Goal: Task Accomplishment & Management: Manage account settings

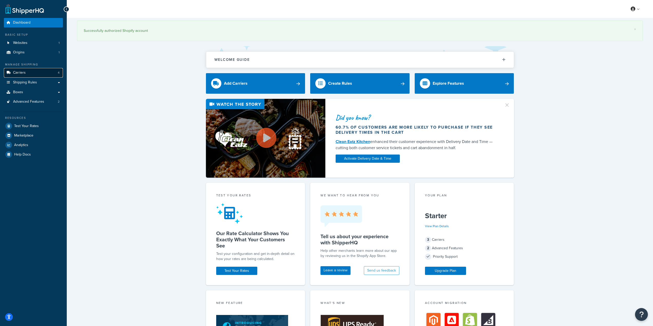
click at [33, 72] on link "Carriers 4" at bounding box center [33, 73] width 59 height 10
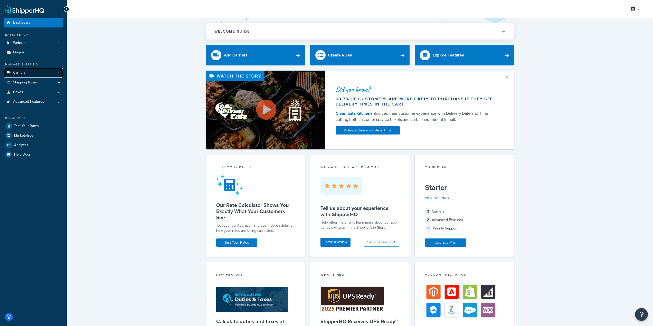
click at [35, 72] on link "Carriers 4" at bounding box center [33, 73] width 59 height 10
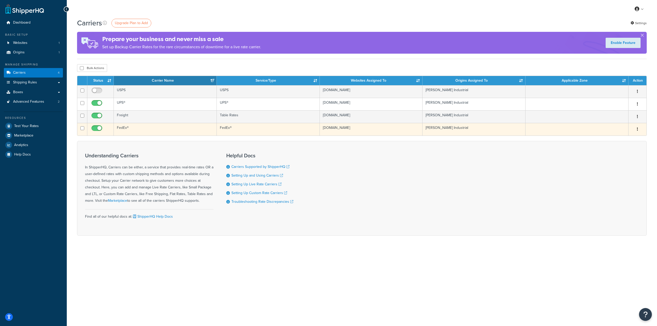
click at [227, 133] on td "FedEx®" at bounding box center [268, 129] width 103 height 13
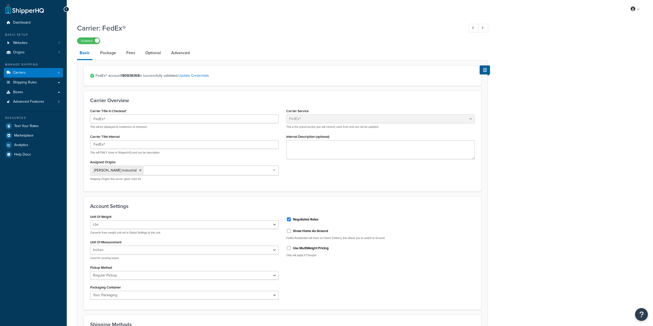
select select "fedEx"
select select "REGULAR_PICKUP"
select select "YOUR_PACKAGING"
click at [131, 53] on link "Fees" at bounding box center [131, 53] width 14 height 12
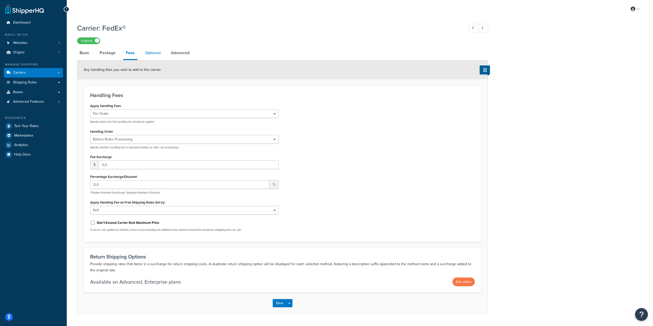
click at [159, 52] on link "Optional" at bounding box center [153, 53] width 21 height 12
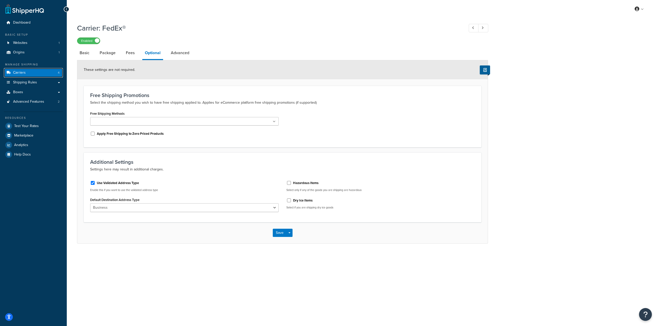
click at [36, 76] on link "Carriers 4" at bounding box center [33, 73] width 59 height 10
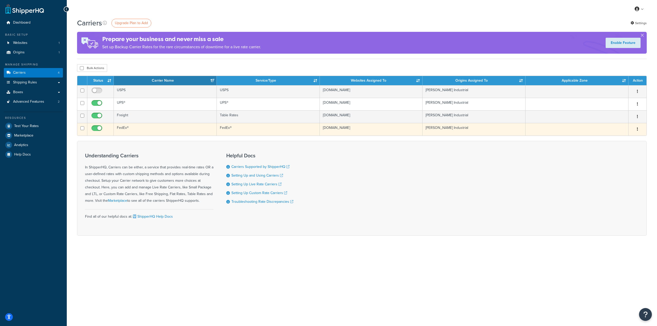
click at [169, 129] on td "FedEx®" at bounding box center [165, 129] width 103 height 13
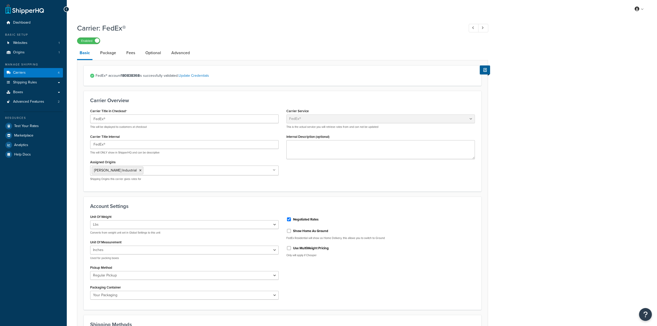
select select "fedEx"
select select "REGULAR_PICKUP"
select select "YOUR_PACKAGING"
click at [110, 53] on link "Package" at bounding box center [108, 53] width 21 height 12
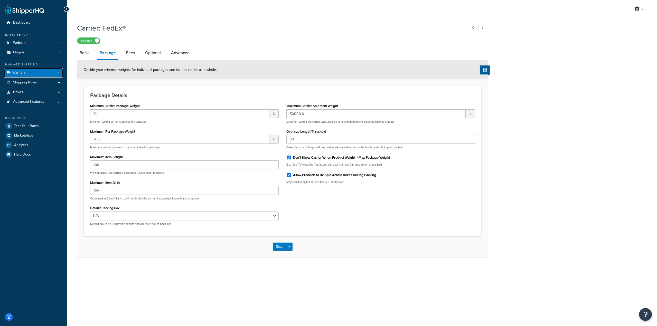
click at [30, 75] on link "Carriers 4" at bounding box center [33, 73] width 59 height 10
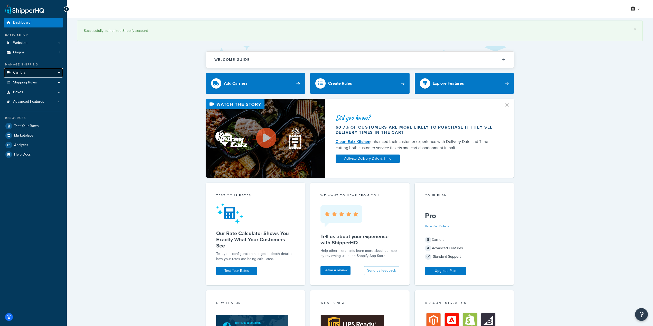
click at [27, 75] on link "Carriers" at bounding box center [33, 73] width 59 height 10
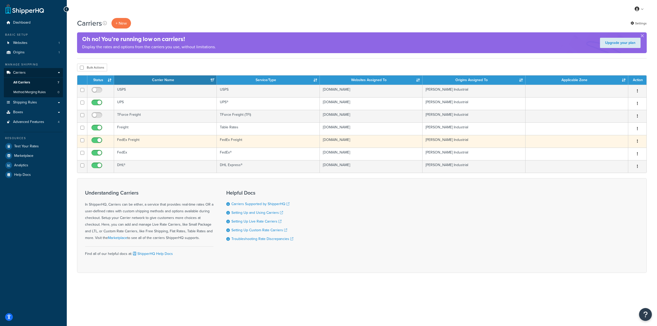
click at [146, 138] on td "FedEx Freight" at bounding box center [165, 141] width 103 height 13
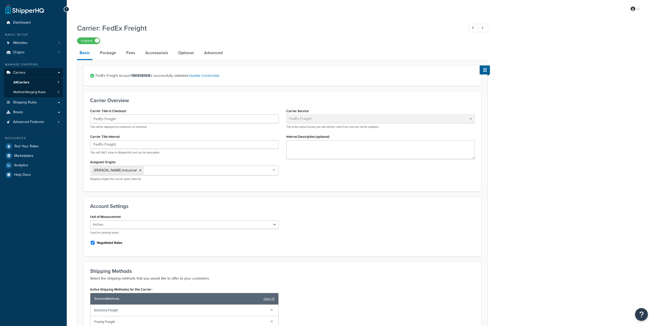
select select "fedExFreight"
click at [133, 53] on link "Fees" at bounding box center [131, 53] width 14 height 12
select select "AFTER"
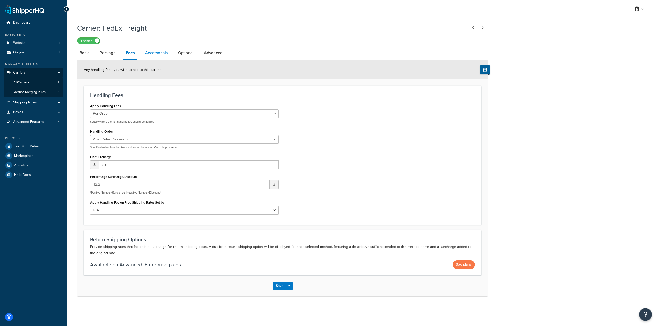
click at [163, 55] on link "Accessorials" at bounding box center [157, 53] width 28 height 12
select select "residential"
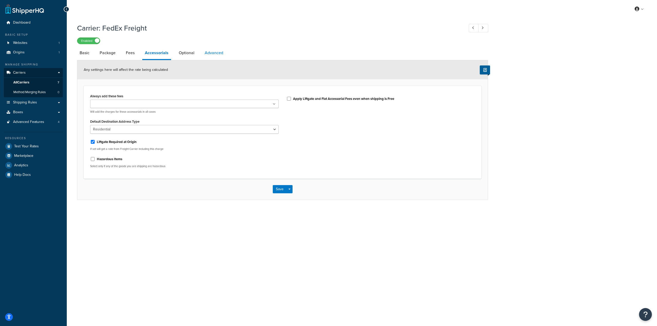
click at [220, 53] on link "Advanced" at bounding box center [214, 53] width 24 height 12
select select "false"
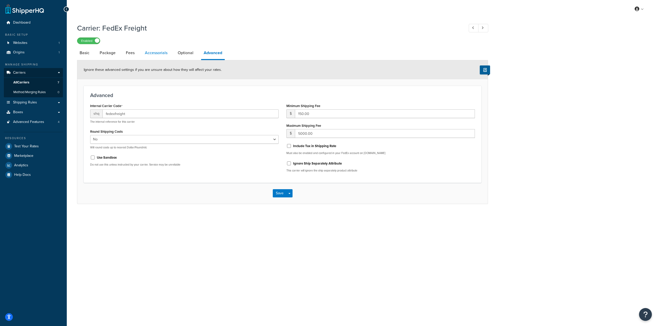
click at [162, 52] on link "Accessorials" at bounding box center [156, 53] width 28 height 12
select select "residential"
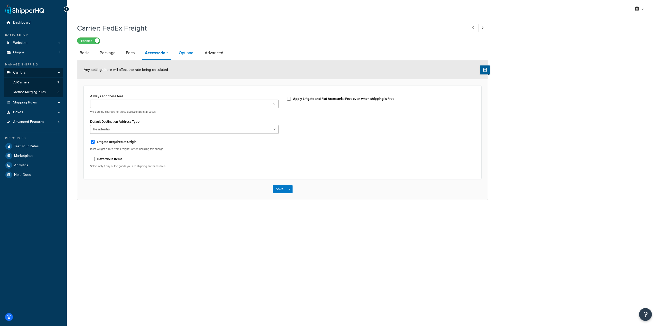
click at [192, 51] on link "Optional" at bounding box center [186, 53] width 21 height 12
select select "70"
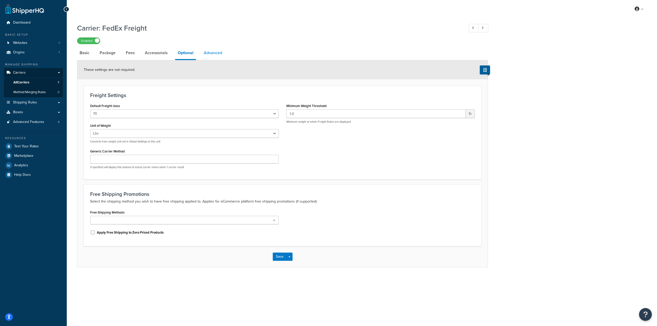
click at [223, 51] on link "Advanced" at bounding box center [213, 53] width 24 height 12
select select "false"
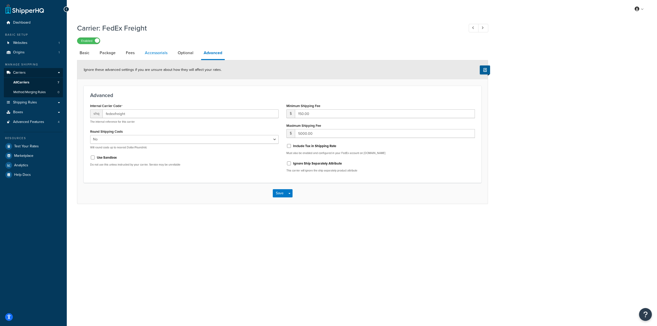
click at [151, 56] on link "Accessorials" at bounding box center [156, 53] width 28 height 12
select select "residential"
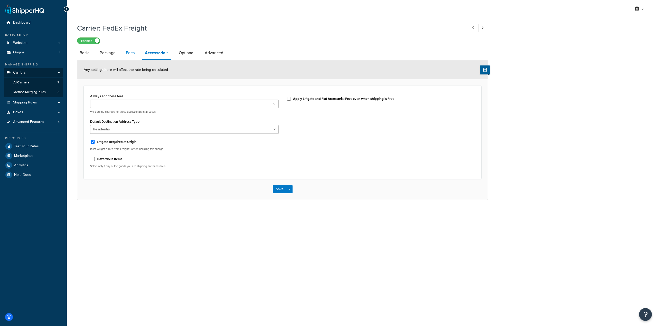
click at [132, 53] on link "Fees" at bounding box center [130, 53] width 14 height 12
select select "AFTER"
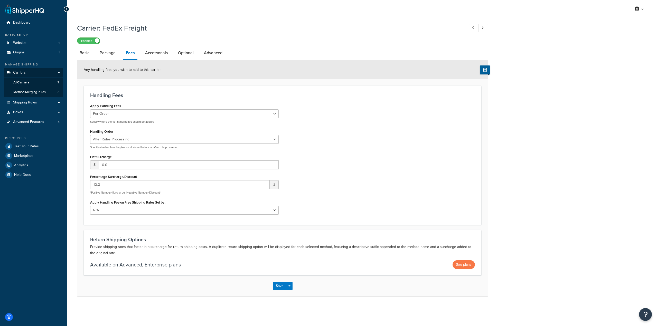
click at [155, 17] on div "My Profile Billing Global Settings Contact Us Logout" at bounding box center [362, 9] width 590 height 18
click at [162, 54] on link "Accessorials" at bounding box center [157, 53] width 28 height 12
select select "residential"
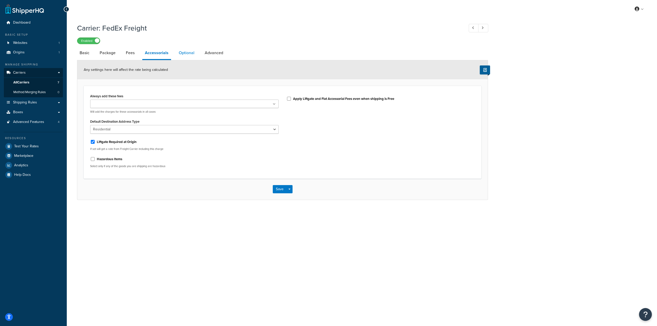
click at [182, 52] on link "Optional" at bounding box center [186, 53] width 21 height 12
select select "70"
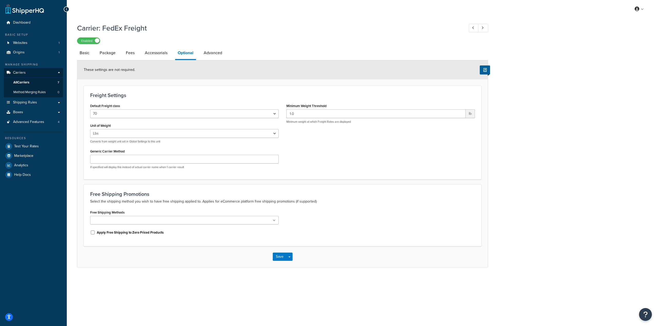
click at [198, 52] on li "Optional" at bounding box center [188, 53] width 26 height 13
click at [207, 52] on link "Advanced" at bounding box center [213, 53] width 24 height 12
select select "false"
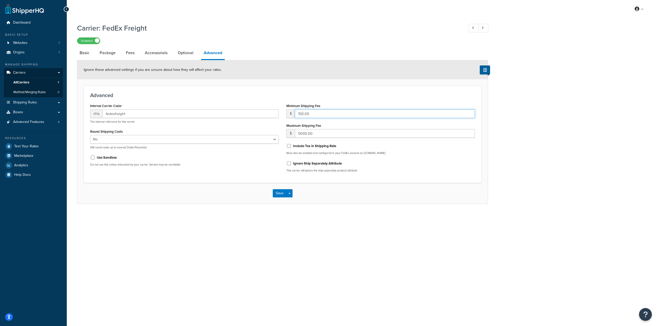
click at [333, 113] on input "150.00" at bounding box center [385, 113] width 180 height 9
type input "167"
click at [114, 52] on link "Package" at bounding box center [107, 53] width 21 height 12
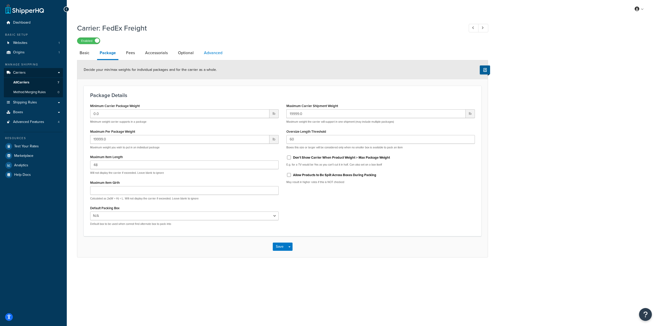
click at [204, 54] on link "Advanced" at bounding box center [213, 53] width 24 height 12
select select "false"
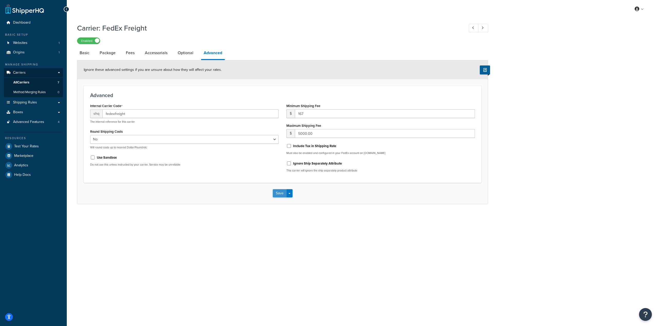
click at [276, 196] on button "Save" at bounding box center [280, 193] width 14 height 8
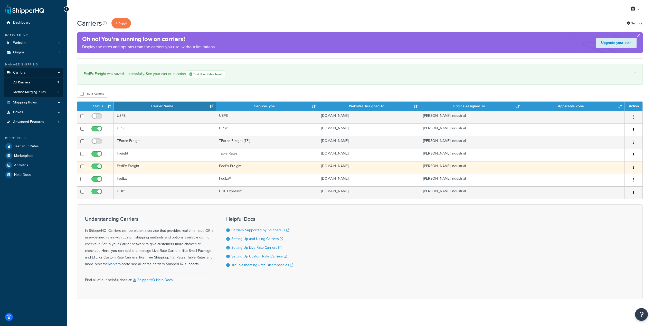
click at [177, 171] on td "FedEx Freight" at bounding box center [165, 167] width 102 height 13
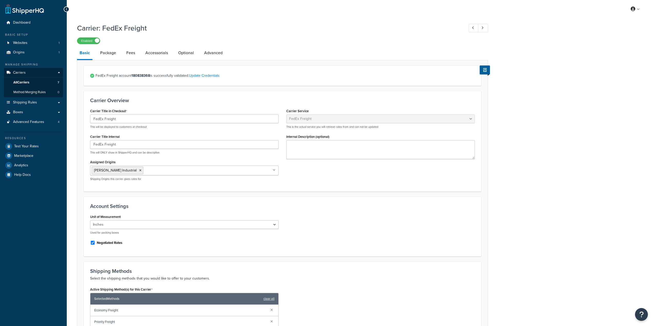
select select "fedExFreight"
click at [138, 50] on li "Fees" at bounding box center [133, 53] width 19 height 12
click at [135, 52] on link "Fees" at bounding box center [131, 53] width 14 height 12
select select "AFTER"
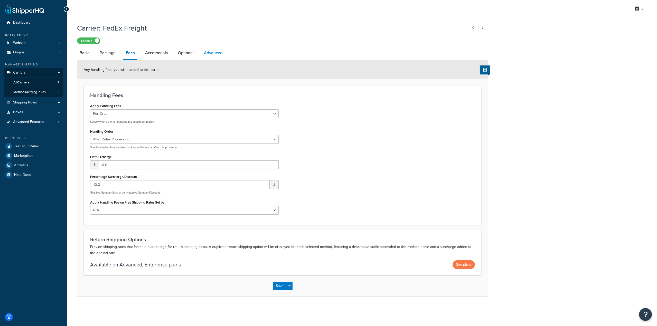
click at [208, 54] on link "Advanced" at bounding box center [213, 53] width 24 height 12
select select "false"
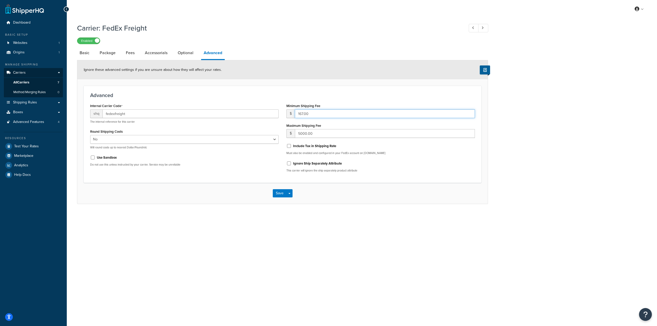
click at [325, 116] on input "167.00" at bounding box center [385, 113] width 180 height 9
paste input "71.96"
type input "171.96"
click at [276, 194] on button "Save" at bounding box center [280, 193] width 14 height 8
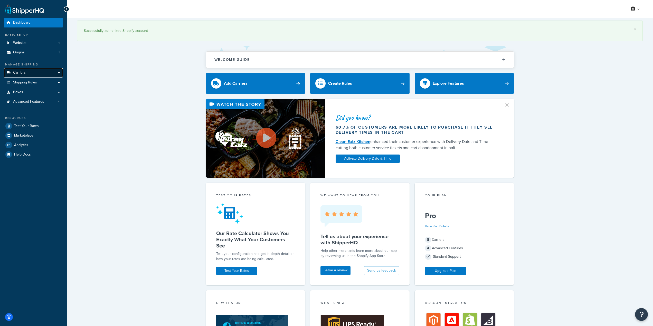
click at [36, 77] on link "Carriers" at bounding box center [33, 73] width 59 height 10
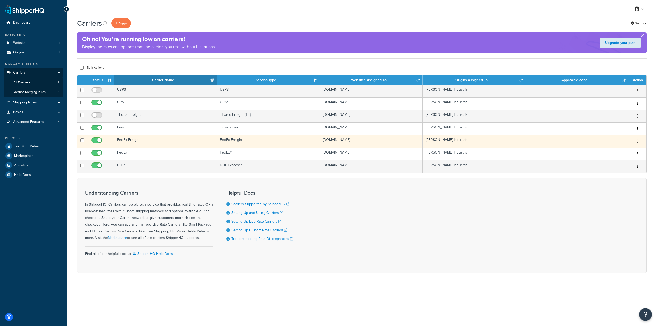
click at [149, 139] on td "FedEx Freight" at bounding box center [165, 141] width 103 height 13
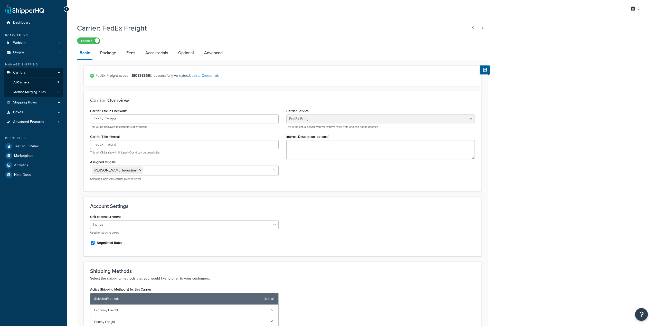
select select "fedExFreight"
click at [130, 54] on link "Fees" at bounding box center [131, 53] width 14 height 12
select select "AFTER"
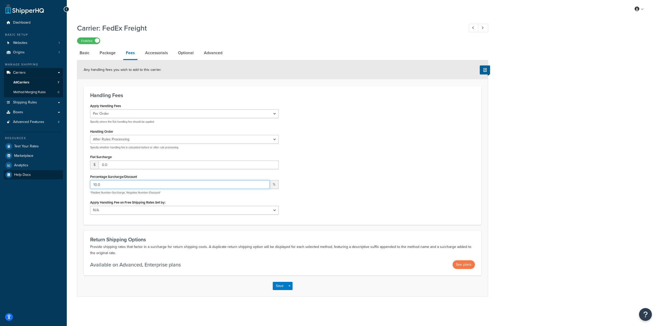
drag, startPoint x: 124, startPoint y: 186, endPoint x: 34, endPoint y: 179, distance: 90.2
click at [34, 179] on div "Dashboard Basic Setup Websites 1 Origins 1 Manage Shipping Carriers Carriers Al…" at bounding box center [328, 163] width 657 height 326
type input "5"
click at [280, 288] on button "Save" at bounding box center [280, 286] width 14 height 8
